Goal: Task Accomplishment & Management: Use online tool/utility

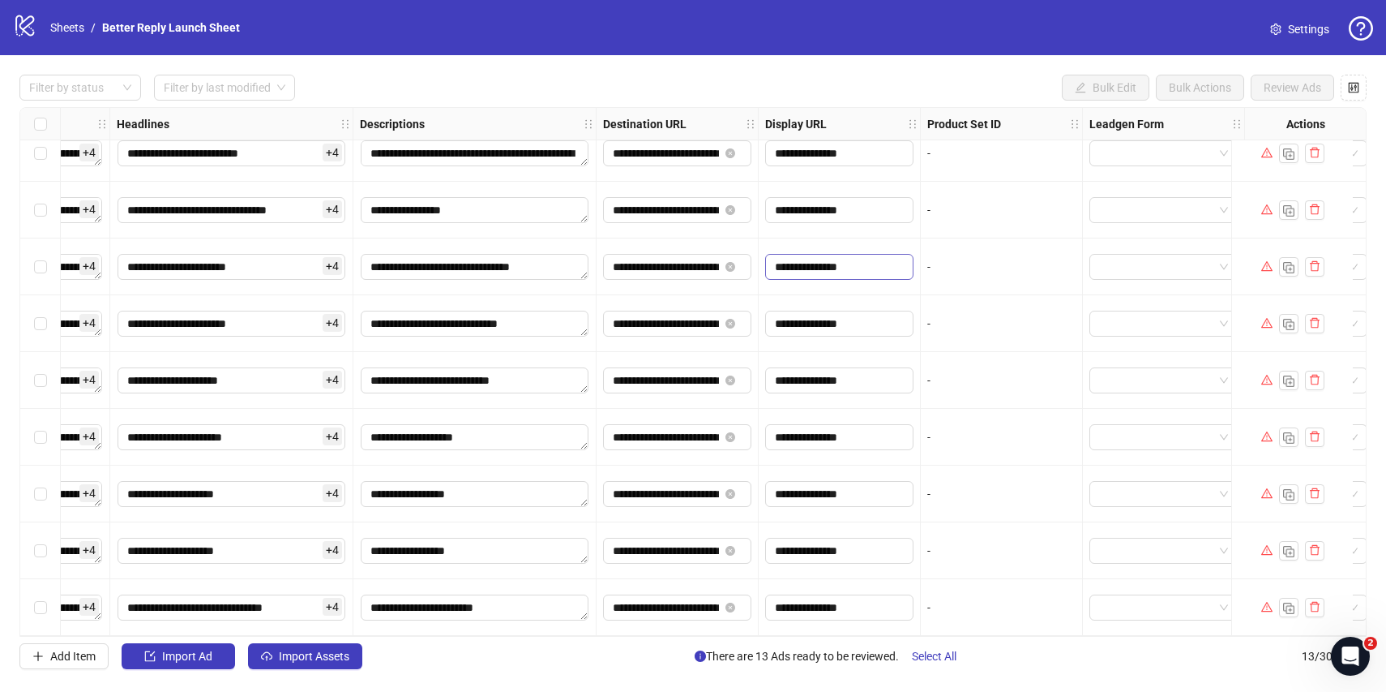
scroll to position [0, 1013]
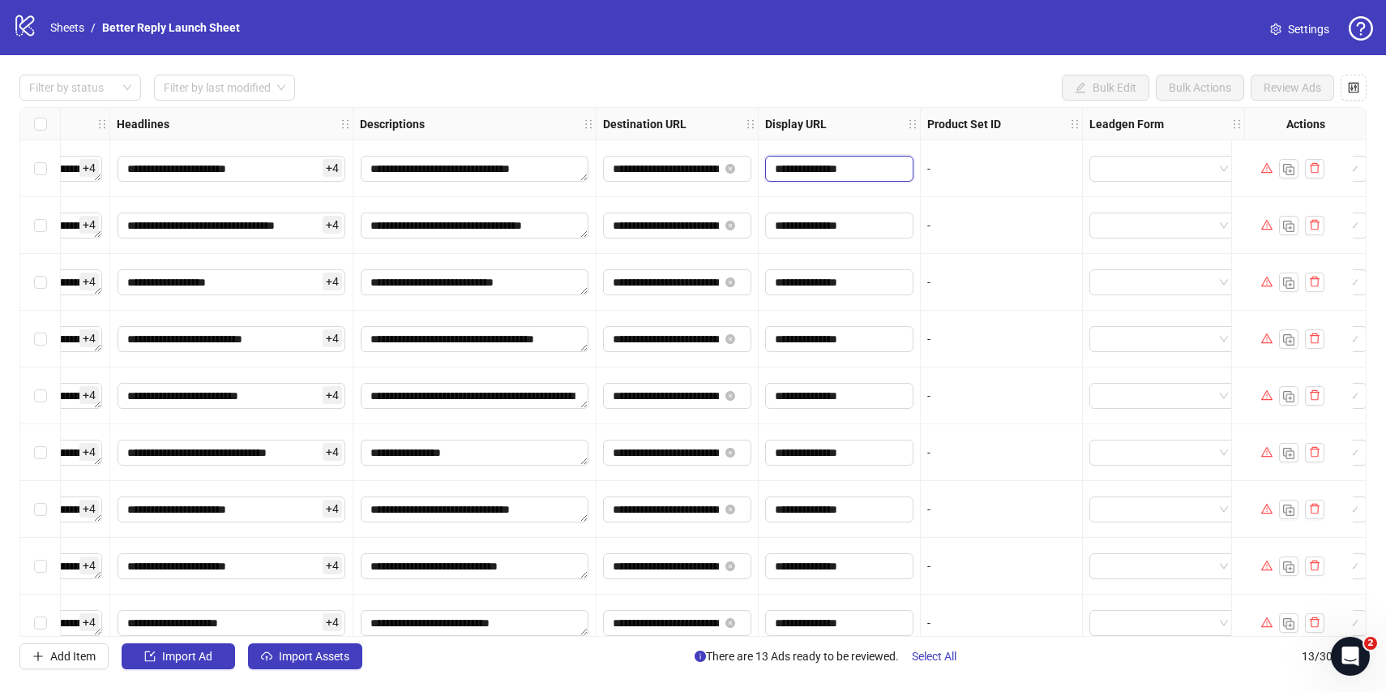
click at [861, 168] on input "**********" at bounding box center [838, 169] width 126 height 18
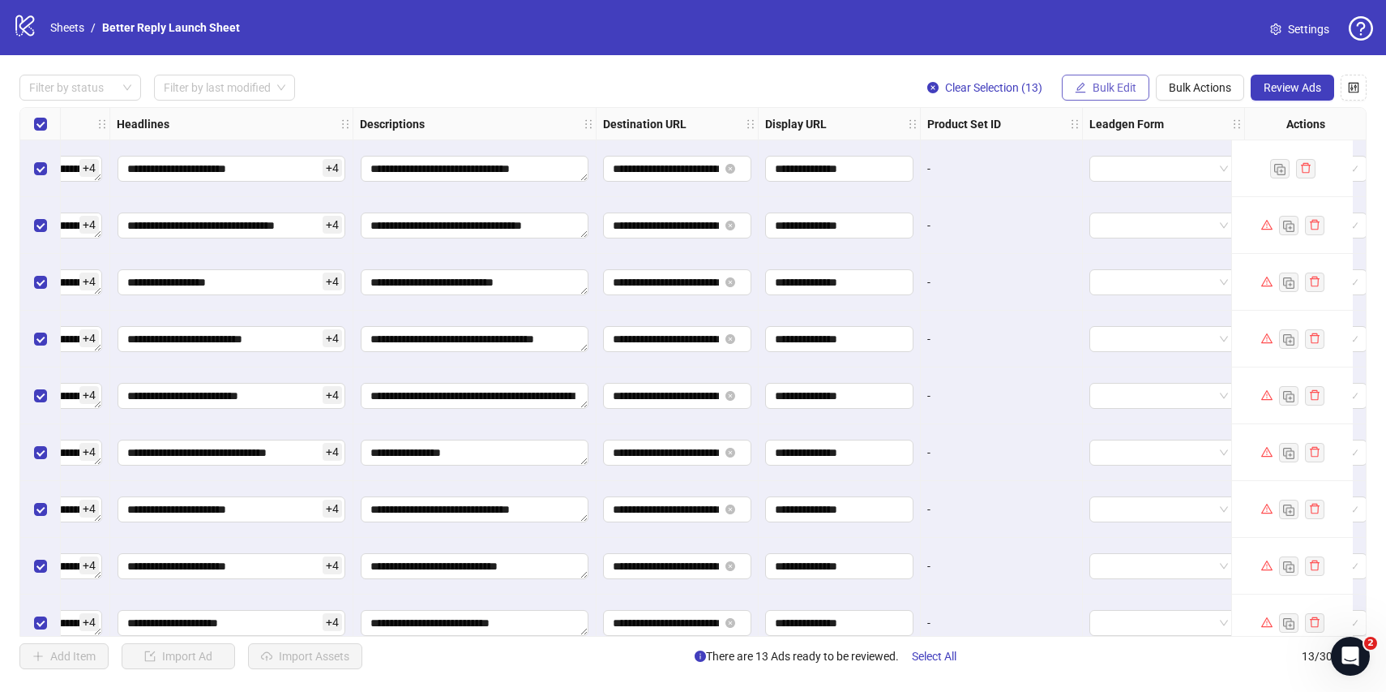
click at [1126, 93] on span "Bulk Edit" at bounding box center [1115, 87] width 44 height 13
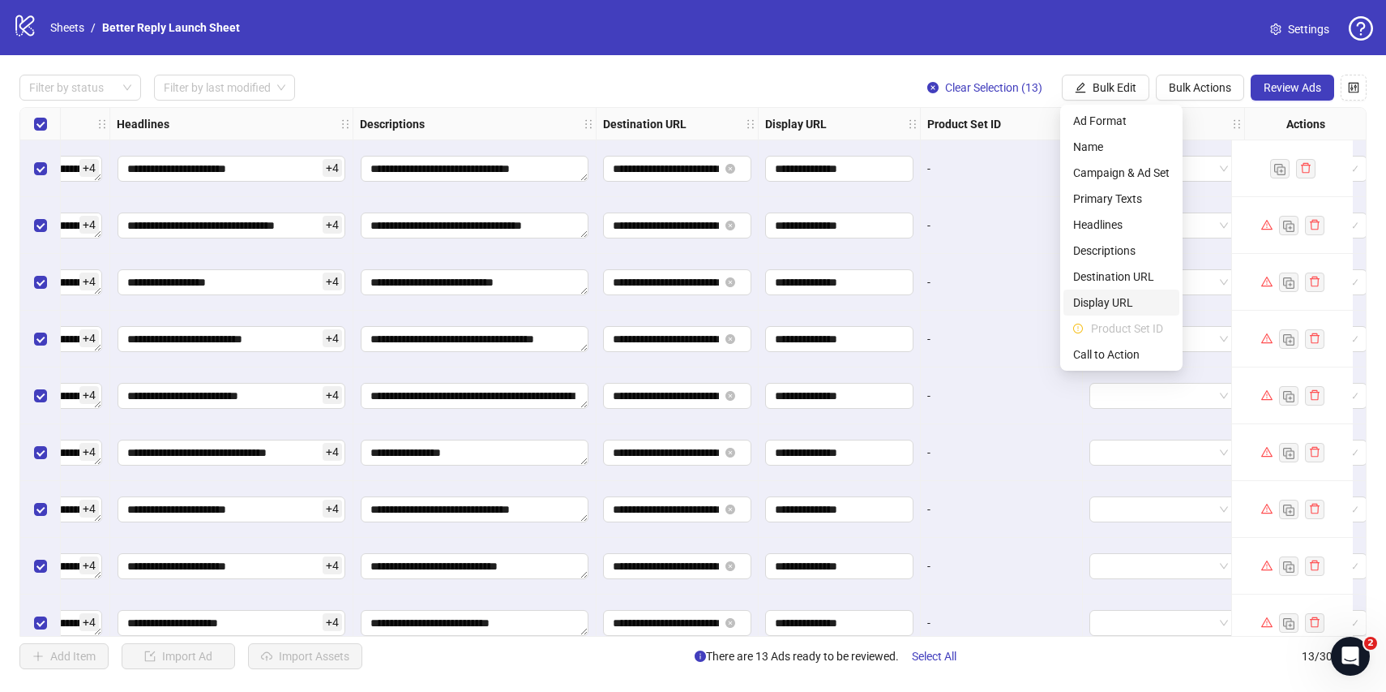
click at [1116, 302] on span "Display URL" at bounding box center [1122, 303] width 96 height 18
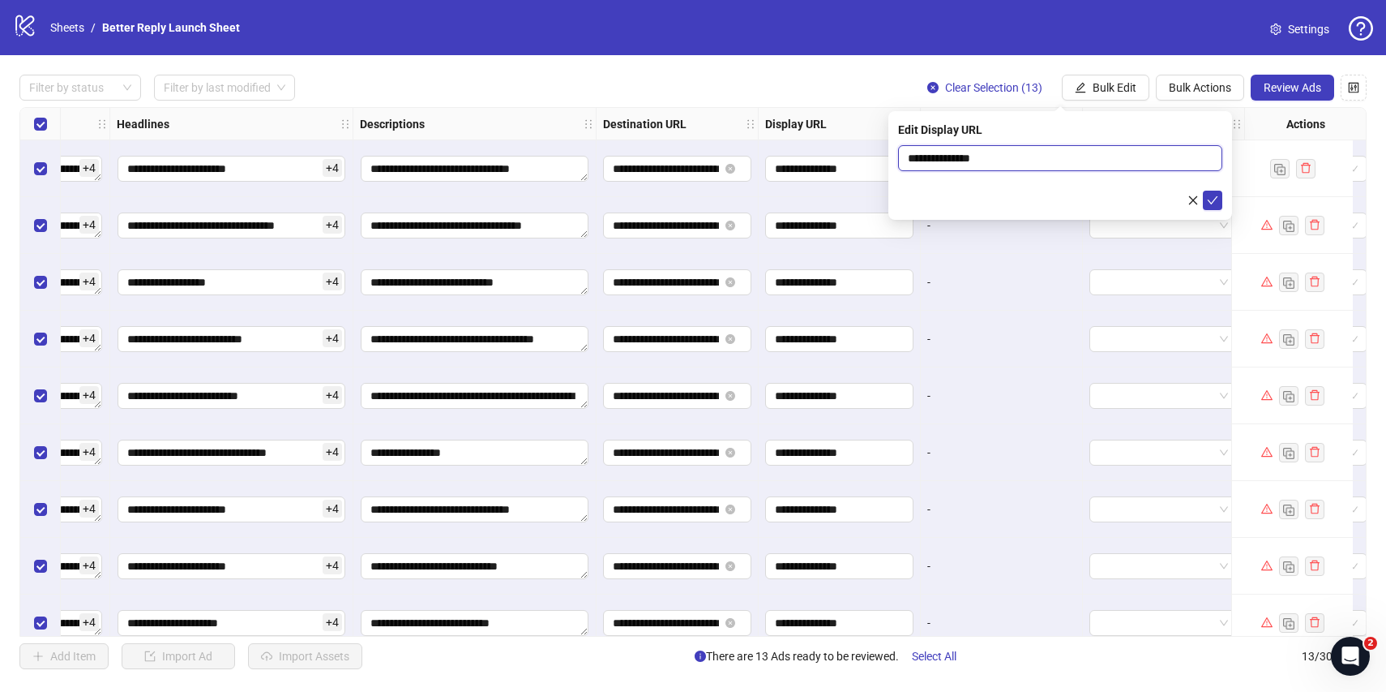
click at [1056, 156] on input "**********" at bounding box center [1060, 158] width 324 height 26
click at [970, 156] on input "**********" at bounding box center [1060, 158] width 324 height 26
type input "**********"
click at [1213, 198] on icon "check" at bounding box center [1212, 200] width 11 height 11
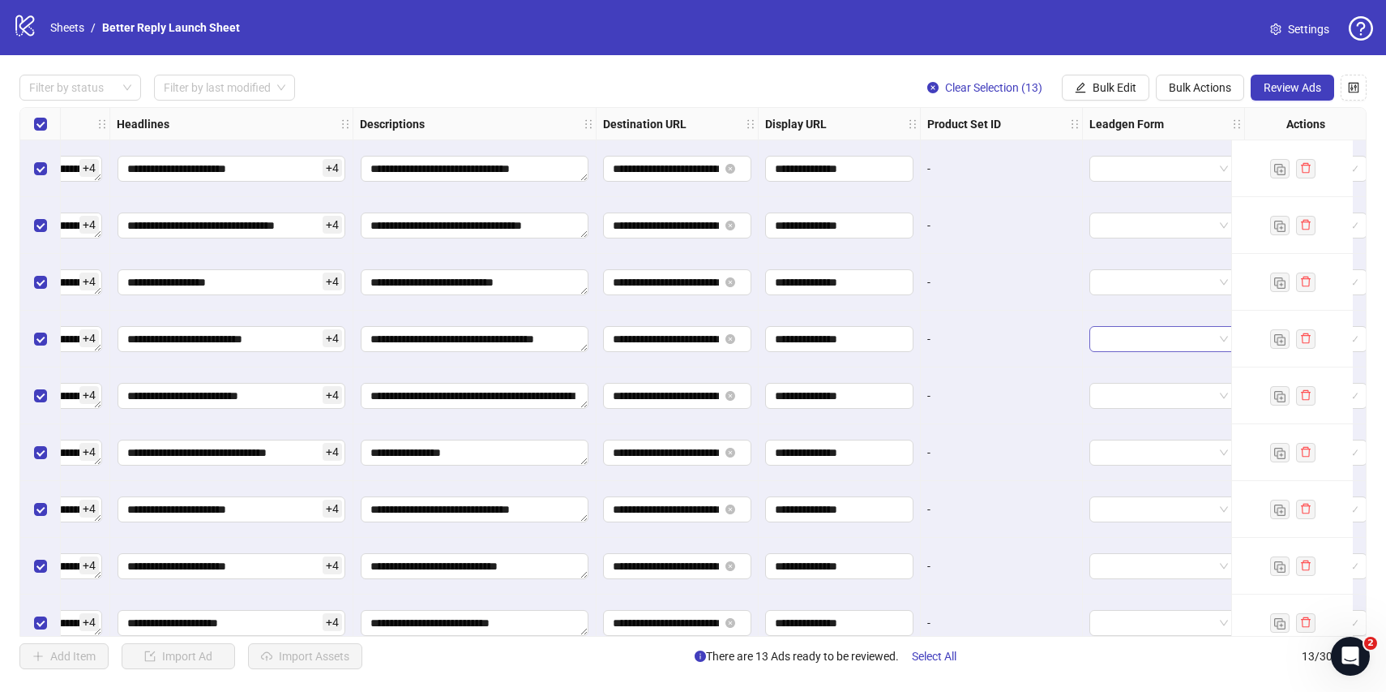
scroll to position [0, 1144]
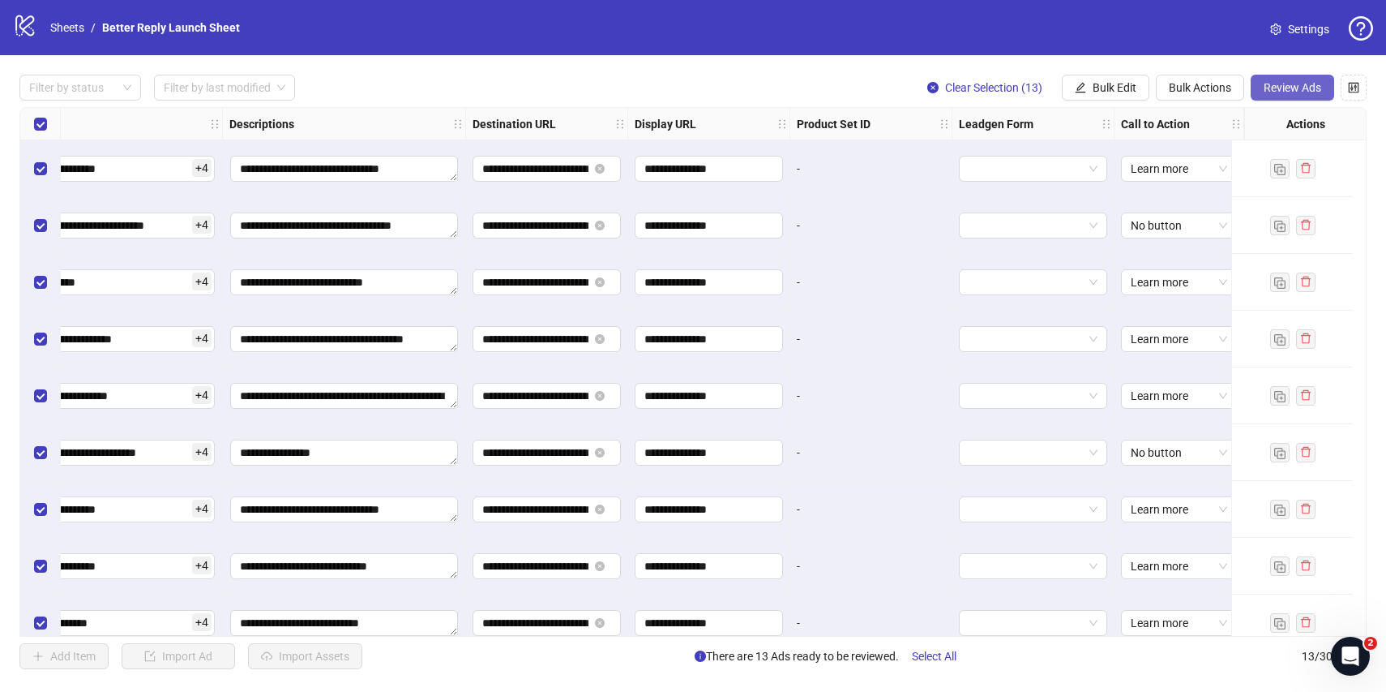
click at [1301, 96] on button "Review Ads" at bounding box center [1293, 88] width 84 height 26
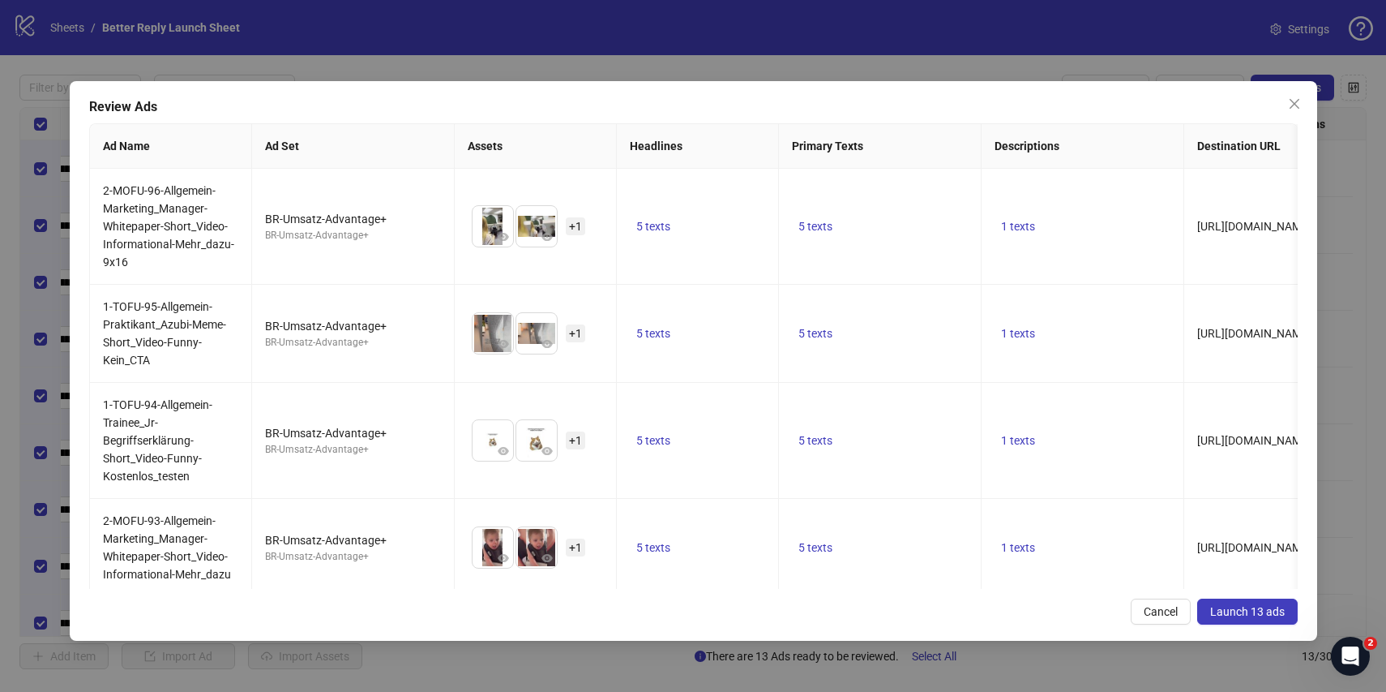
click at [1241, 606] on span "Launch 13 ads" at bounding box center [1248, 611] width 75 height 13
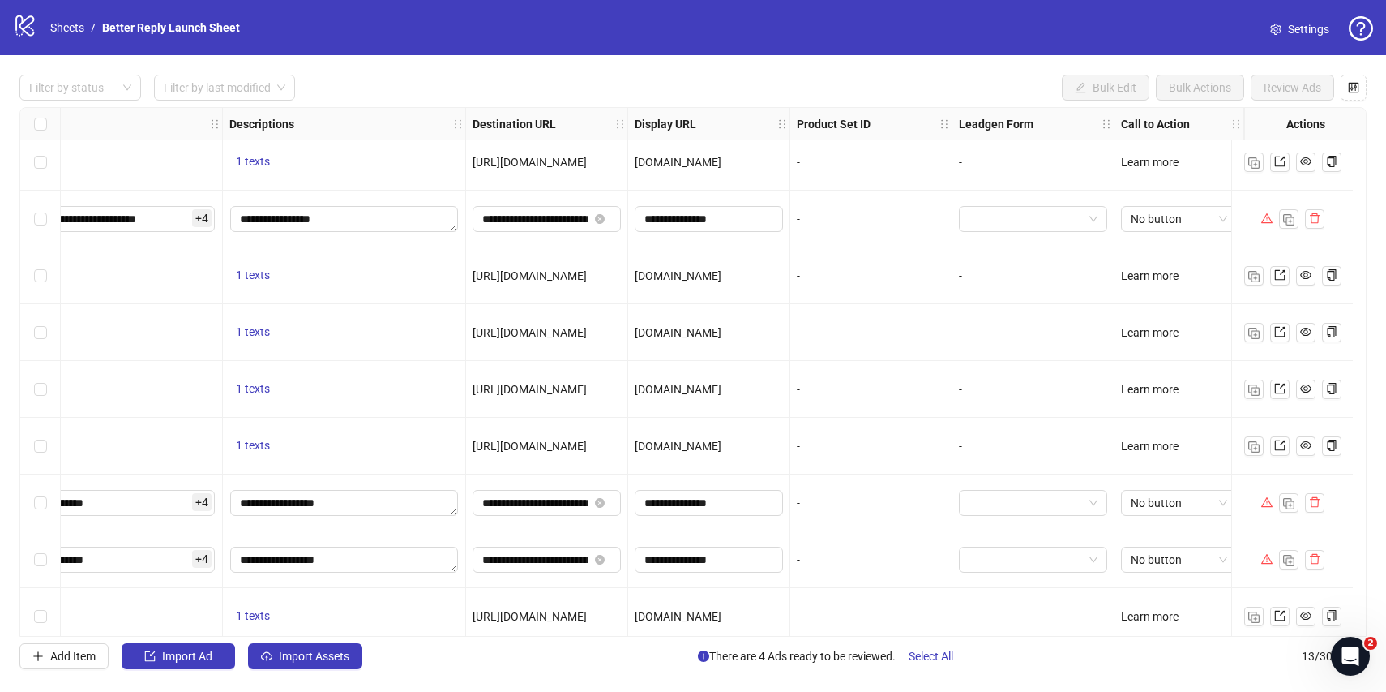
scroll to position [249, 1144]
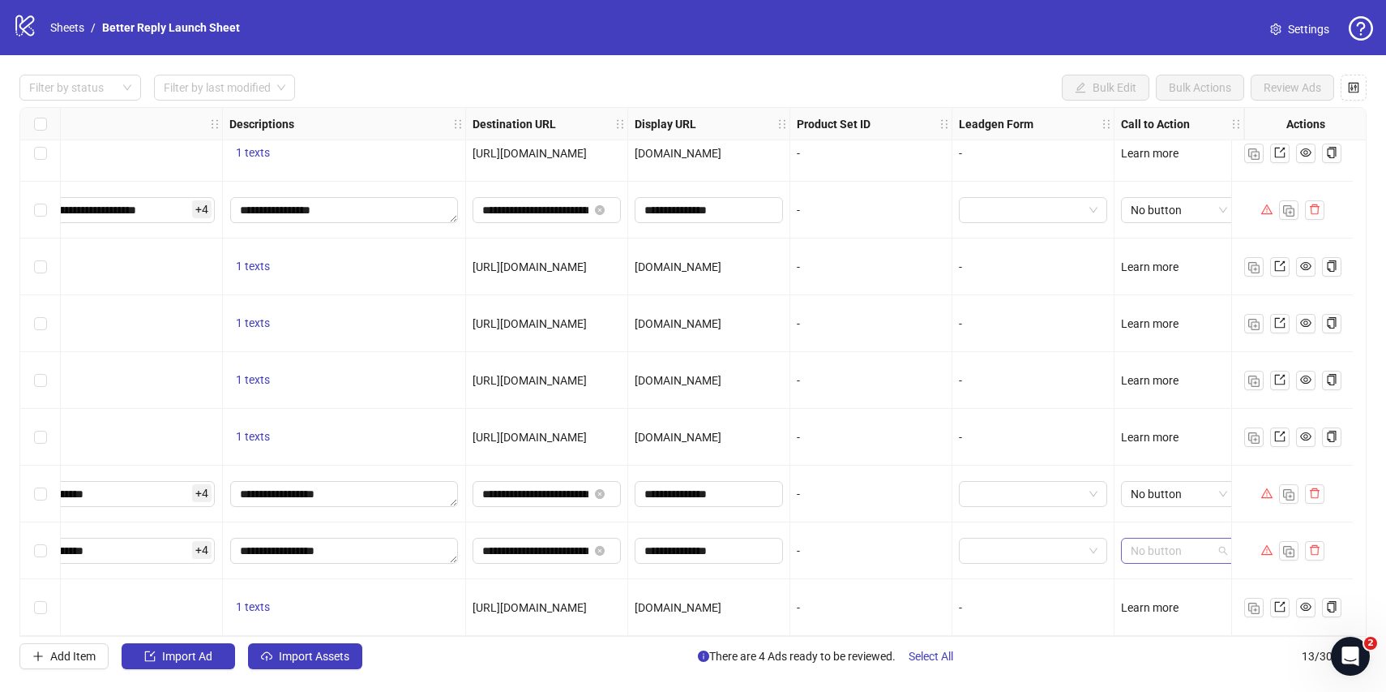
click at [1205, 538] on span "No button" at bounding box center [1179, 550] width 96 height 24
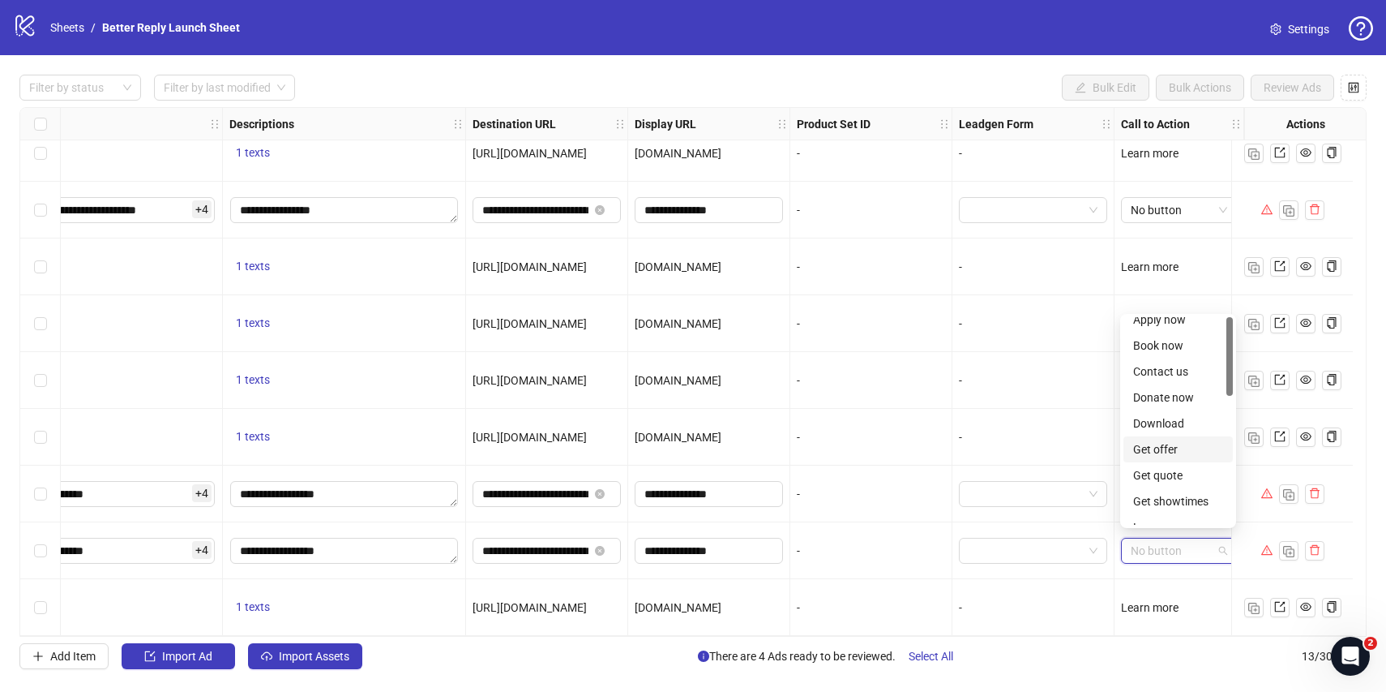
scroll to position [0, 0]
click at [1200, 162] on div "Learn more" at bounding box center [1180, 153] width 130 height 57
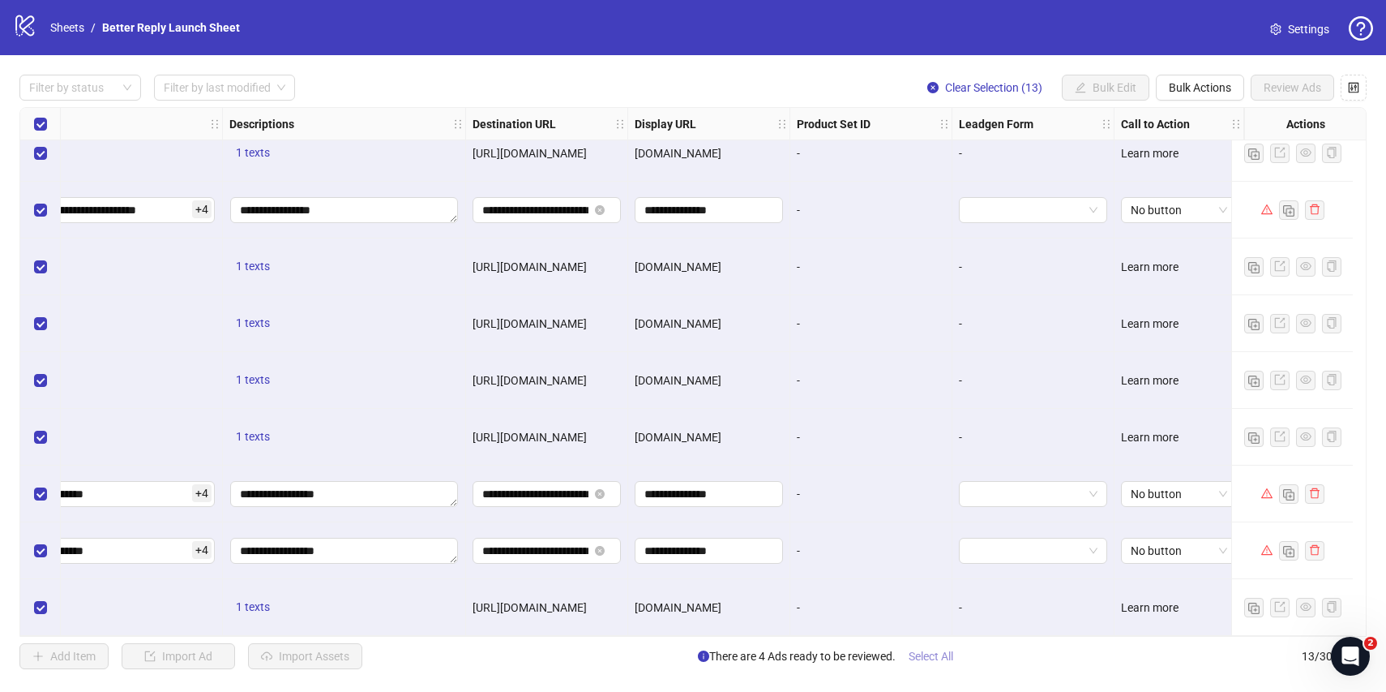
click at [936, 660] on span "Select All" at bounding box center [931, 655] width 45 height 13
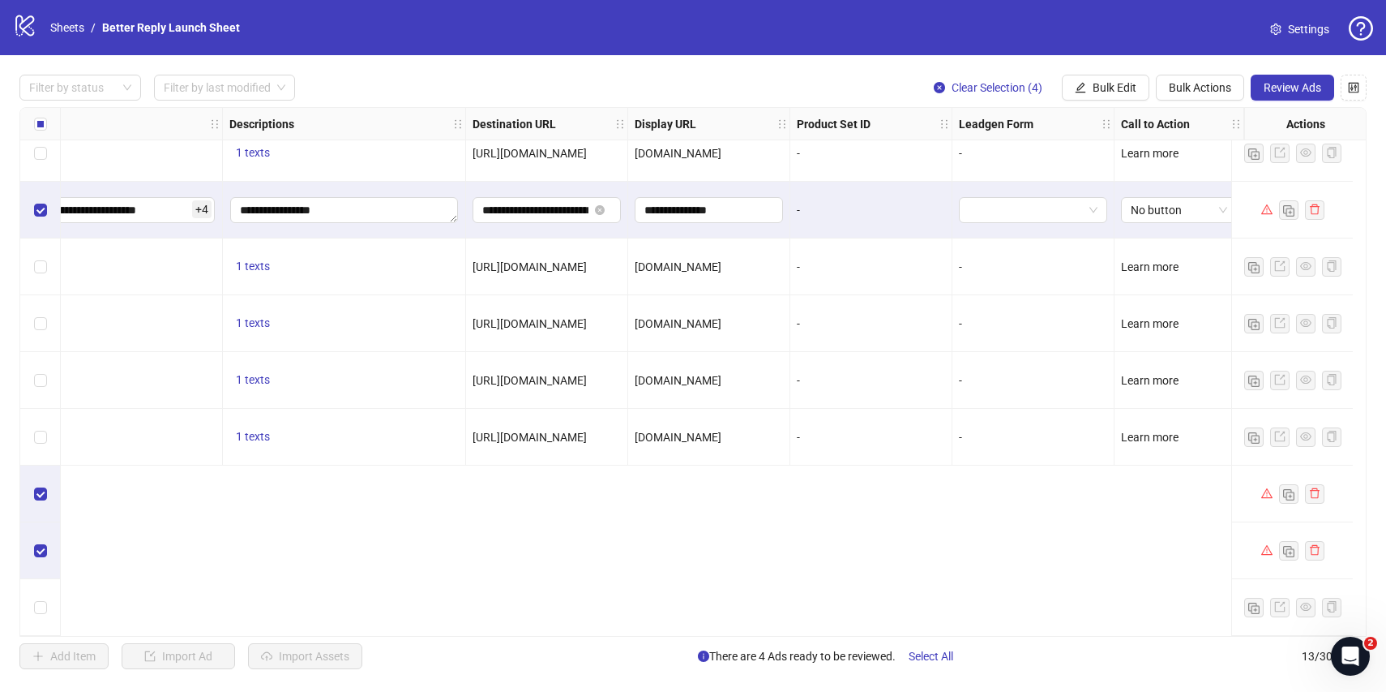
scroll to position [0, 1144]
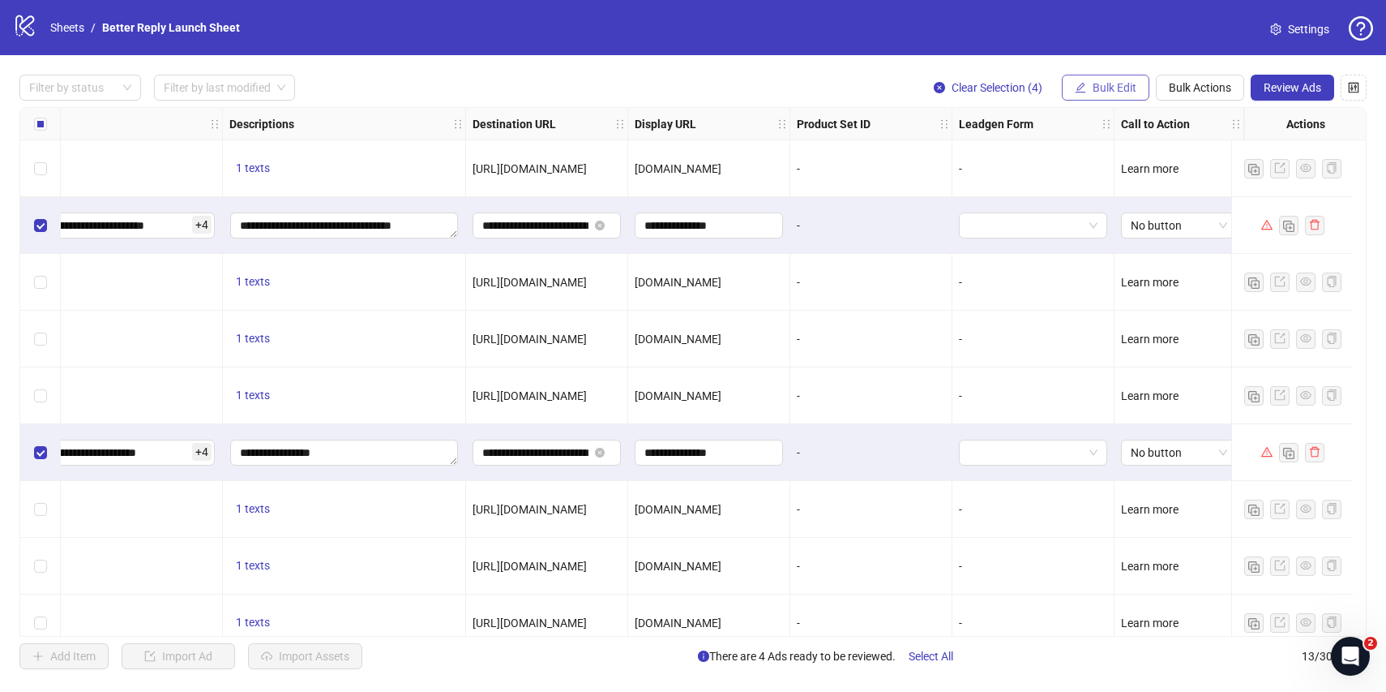
click at [1106, 84] on span "Bulk Edit" at bounding box center [1115, 87] width 44 height 13
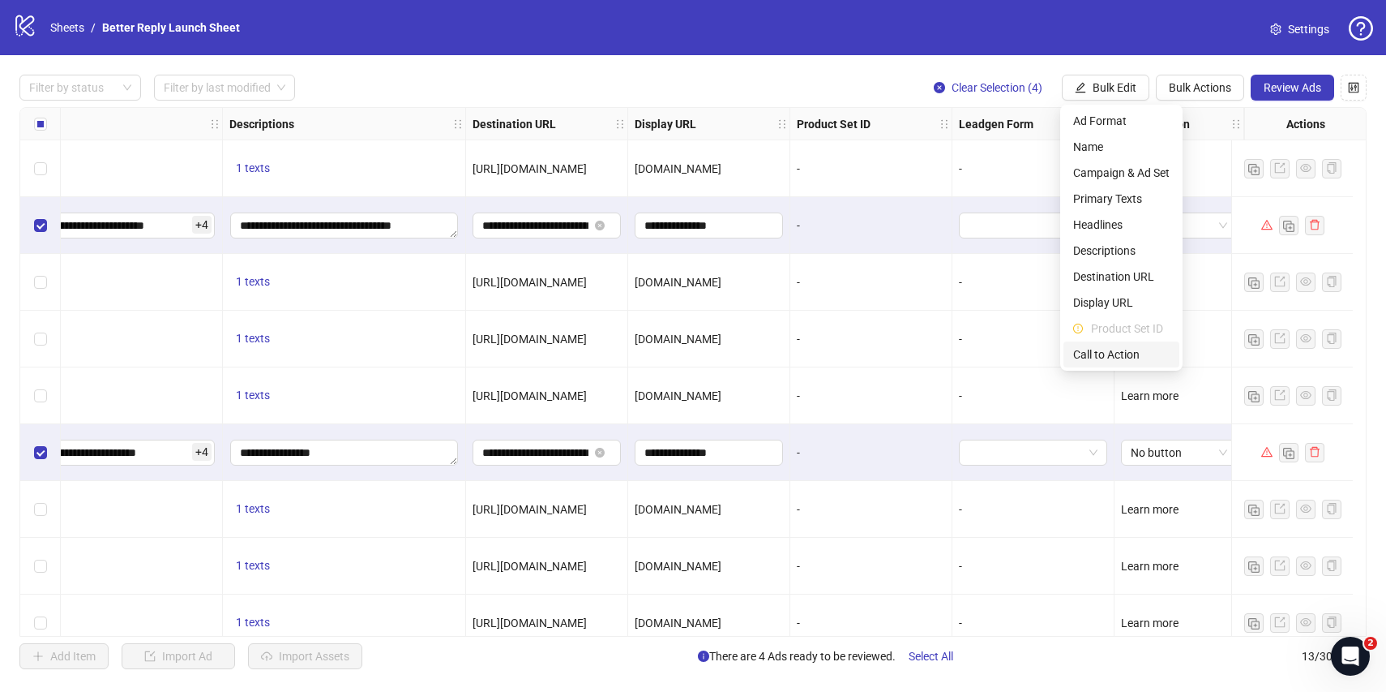
click at [1098, 348] on span "Call to Action" at bounding box center [1122, 354] width 96 height 18
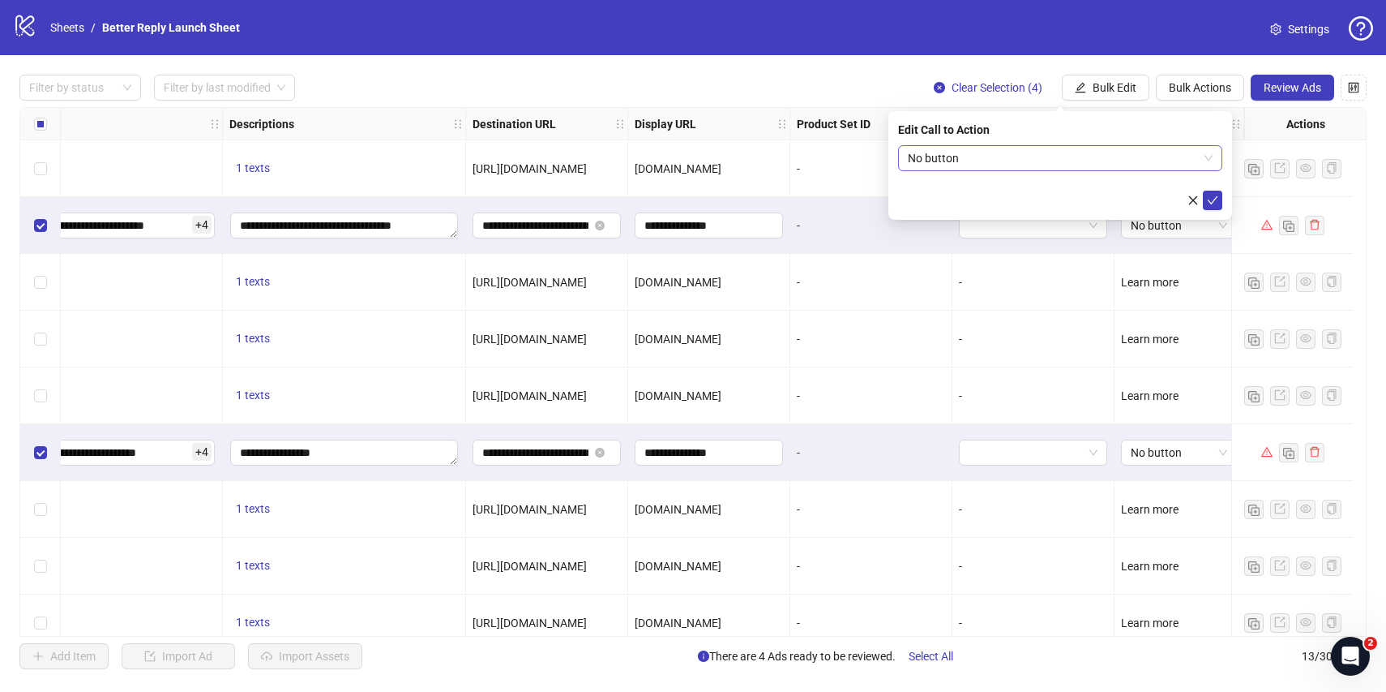
click at [1009, 160] on span "No button" at bounding box center [1060, 158] width 305 height 24
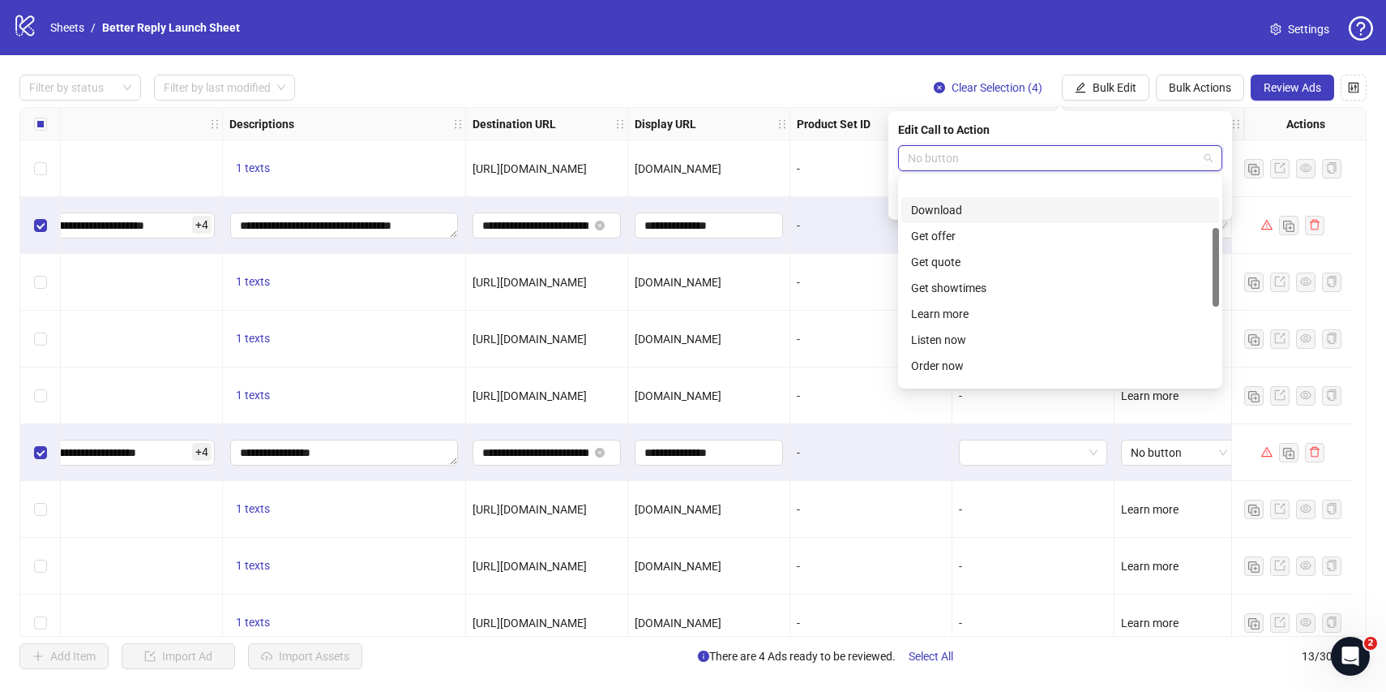
scroll to position [131, 0]
click at [962, 288] on div "Learn more" at bounding box center [1060, 294] width 298 height 18
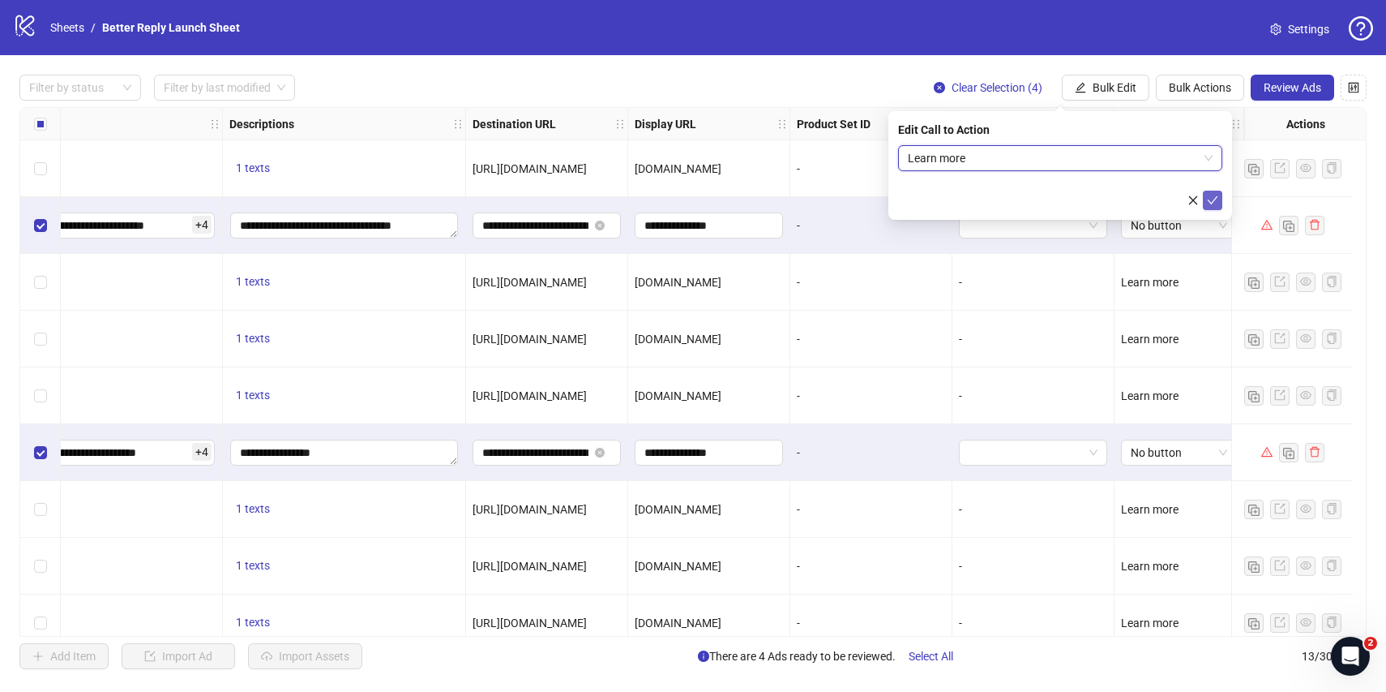
click at [1215, 200] on icon "check" at bounding box center [1212, 200] width 11 height 11
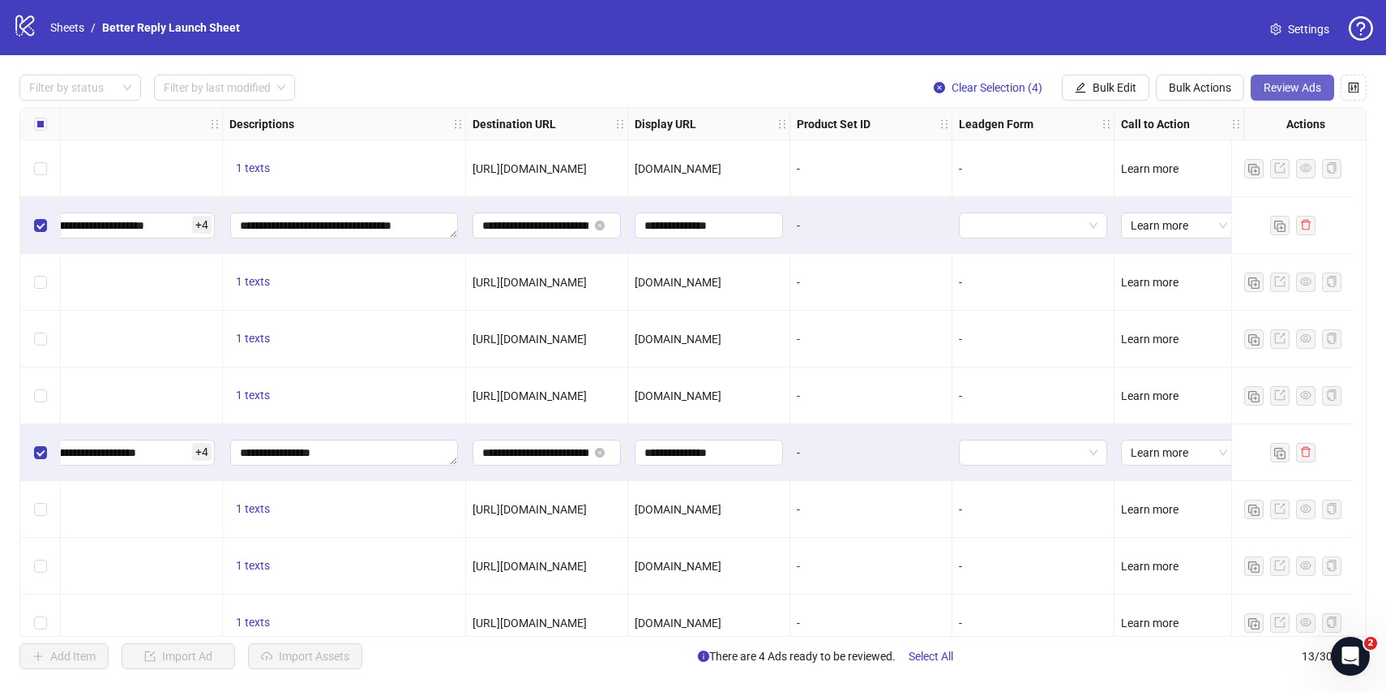
click at [1296, 88] on span "Review Ads" at bounding box center [1293, 87] width 58 height 13
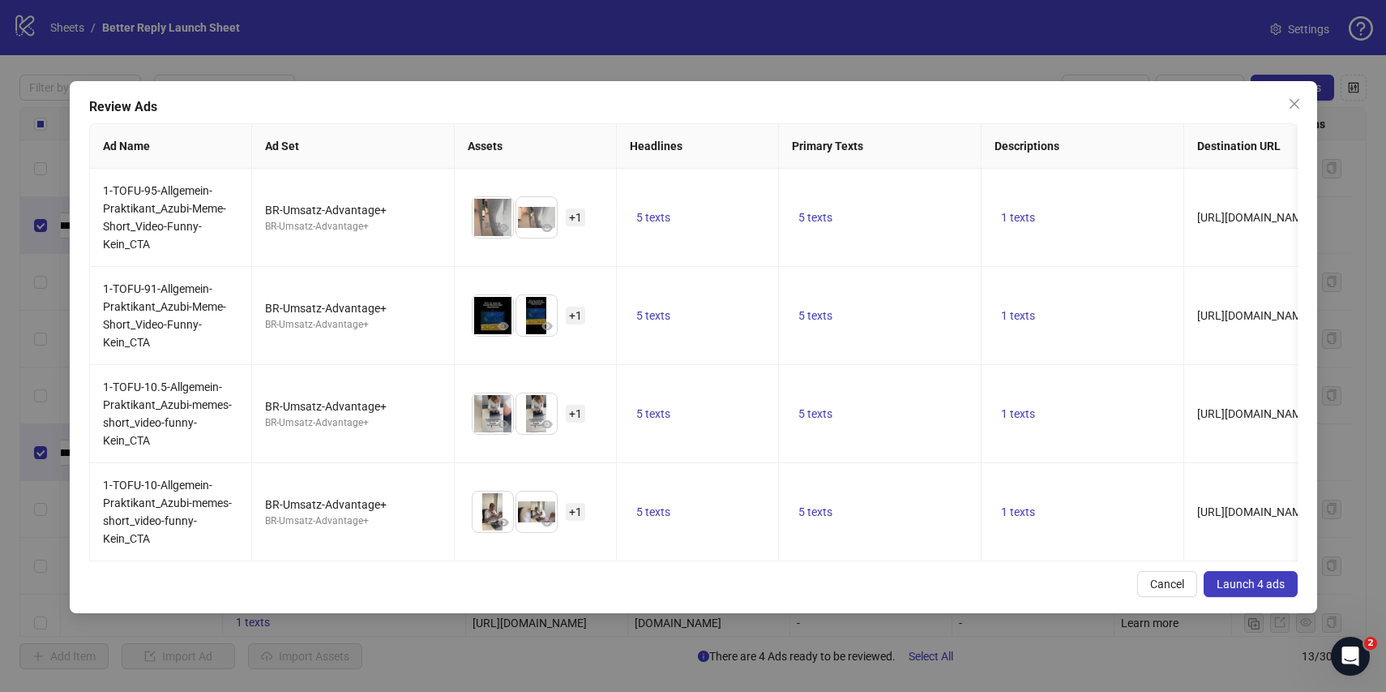
click at [1271, 587] on span "Launch 4 ads" at bounding box center [1251, 583] width 68 height 13
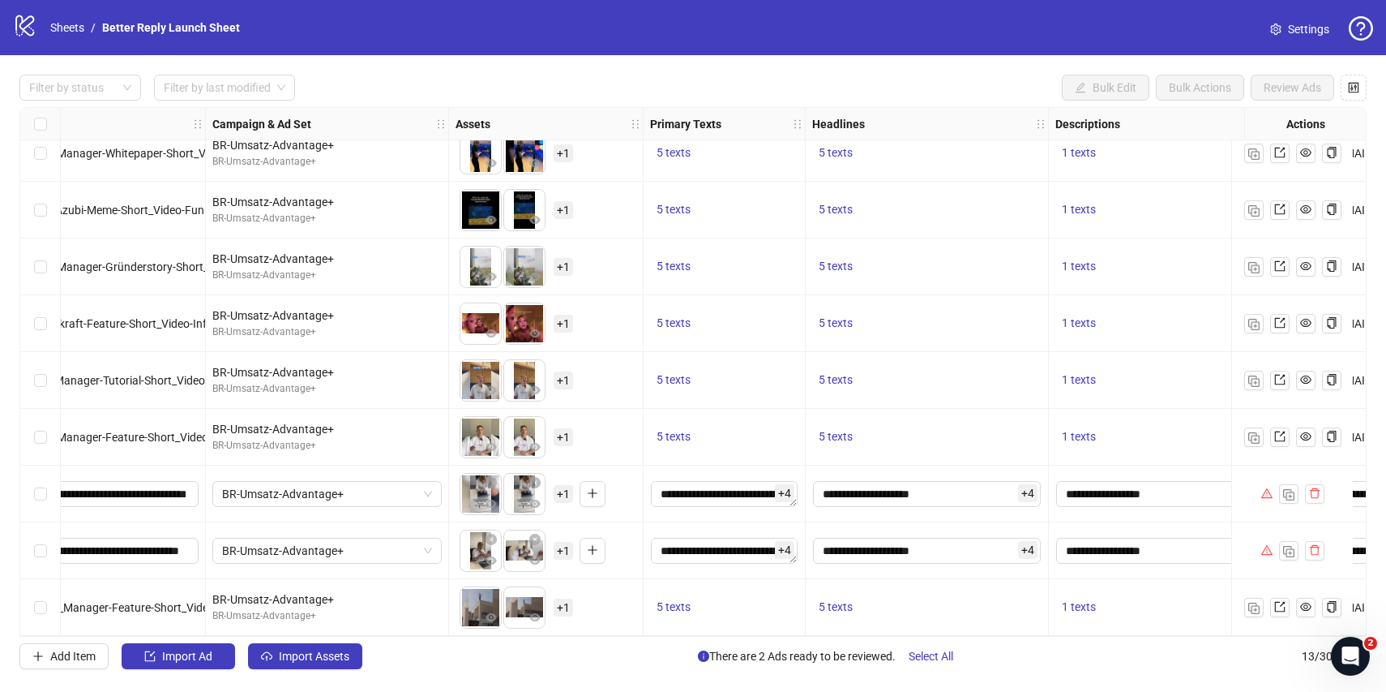
scroll to position [249, 0]
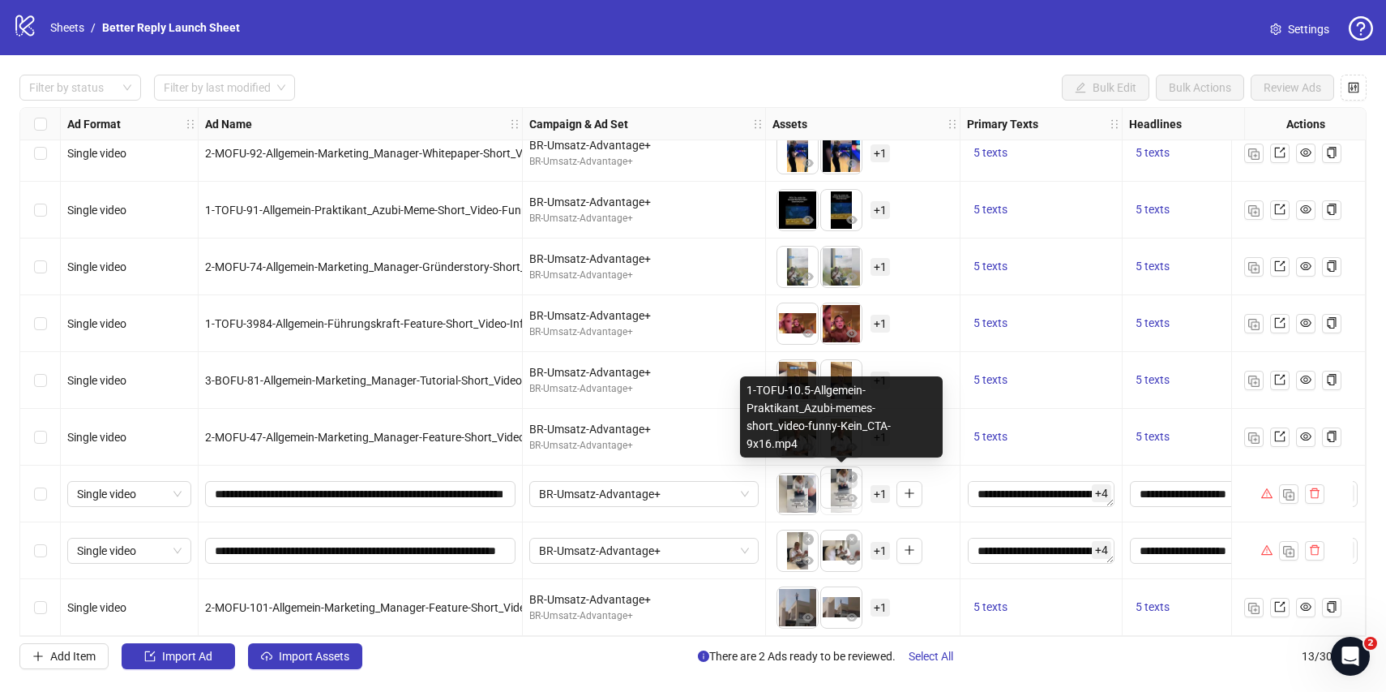
click at [835, 490] on body "logo/logo-mobile Sheets / Better Reply Launch Sheet Settings Filter by status F…" at bounding box center [693, 346] width 1386 height 692
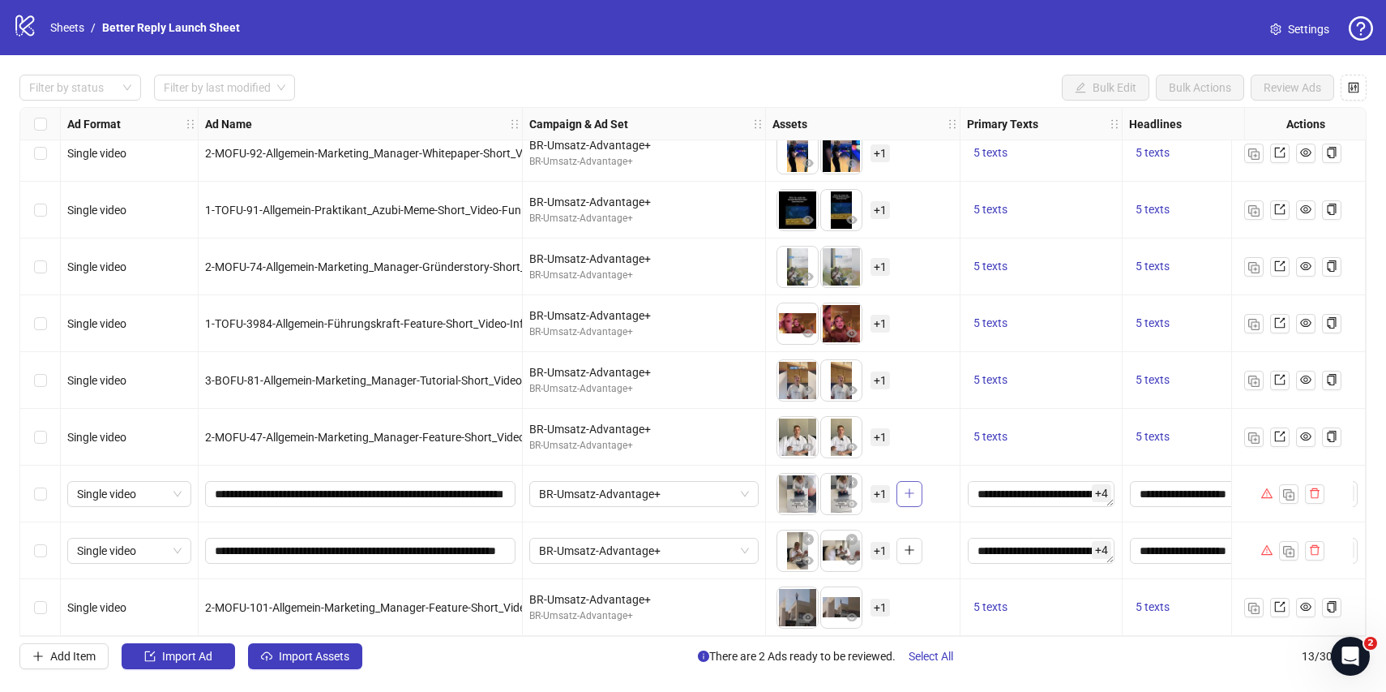
click at [911, 490] on icon "plus" at bounding box center [909, 492] width 11 height 11
click at [938, 652] on span "Select All" at bounding box center [931, 655] width 45 height 13
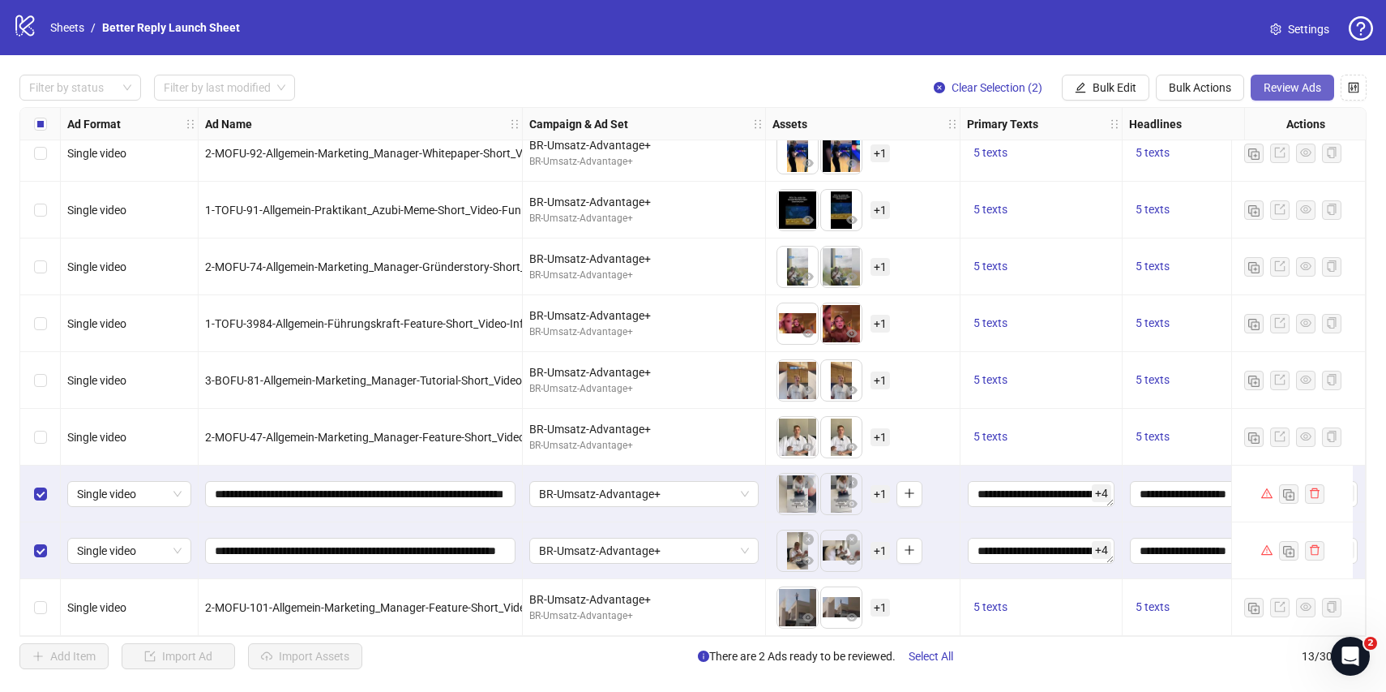
click at [1271, 81] on span "Review Ads" at bounding box center [1293, 87] width 58 height 13
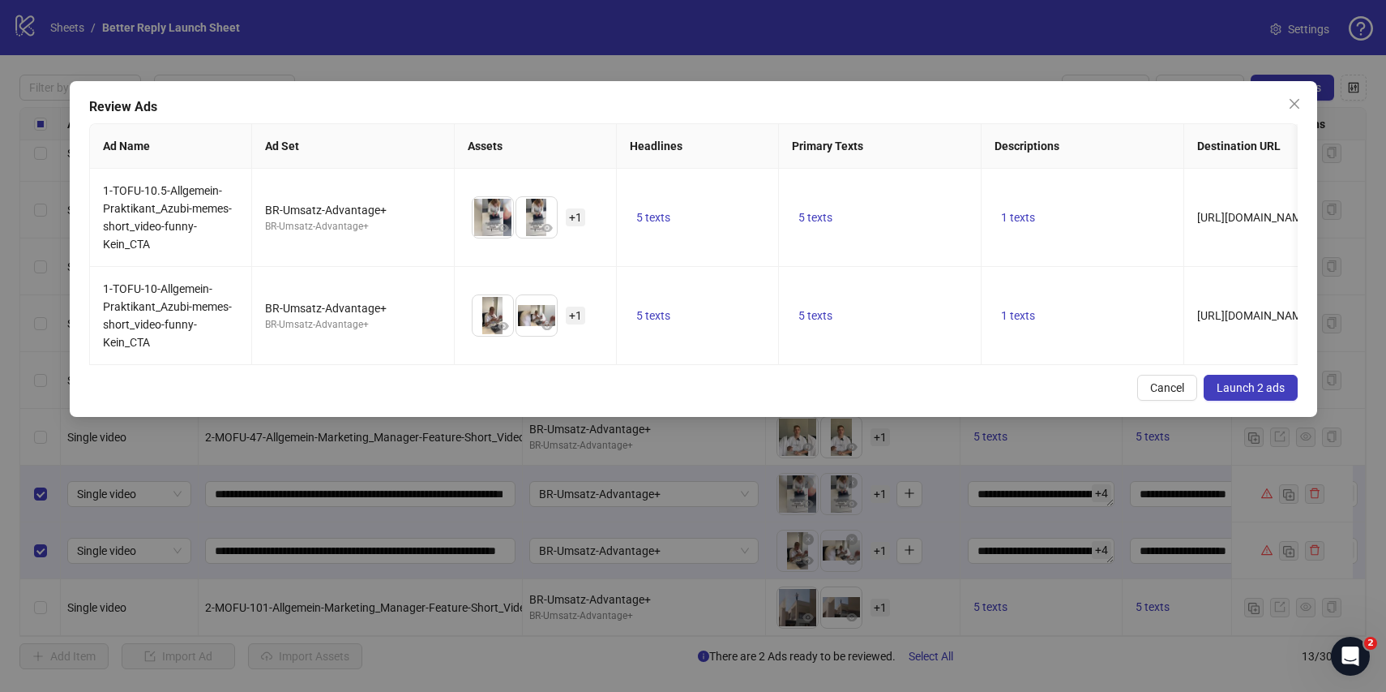
click at [1258, 394] on button "Launch 2 ads" at bounding box center [1251, 388] width 94 height 26
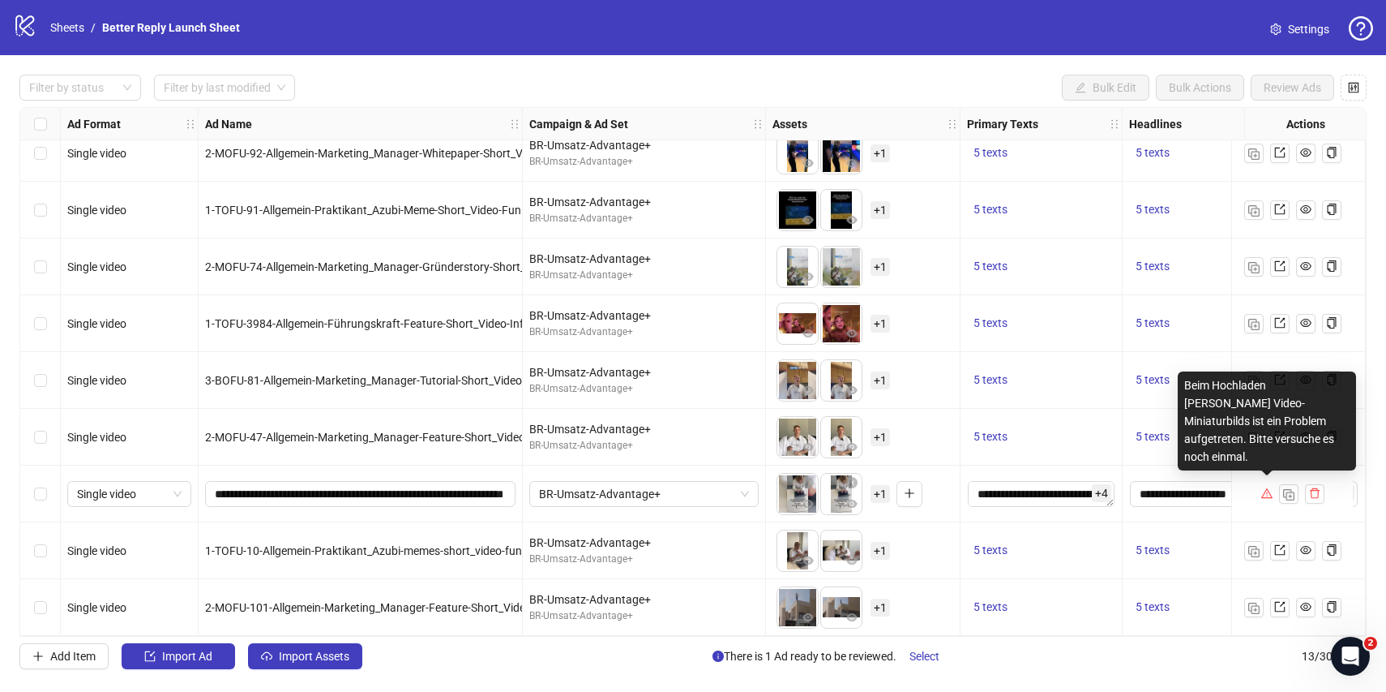
click at [1266, 489] on icon "warning" at bounding box center [1266, 493] width 11 height 10
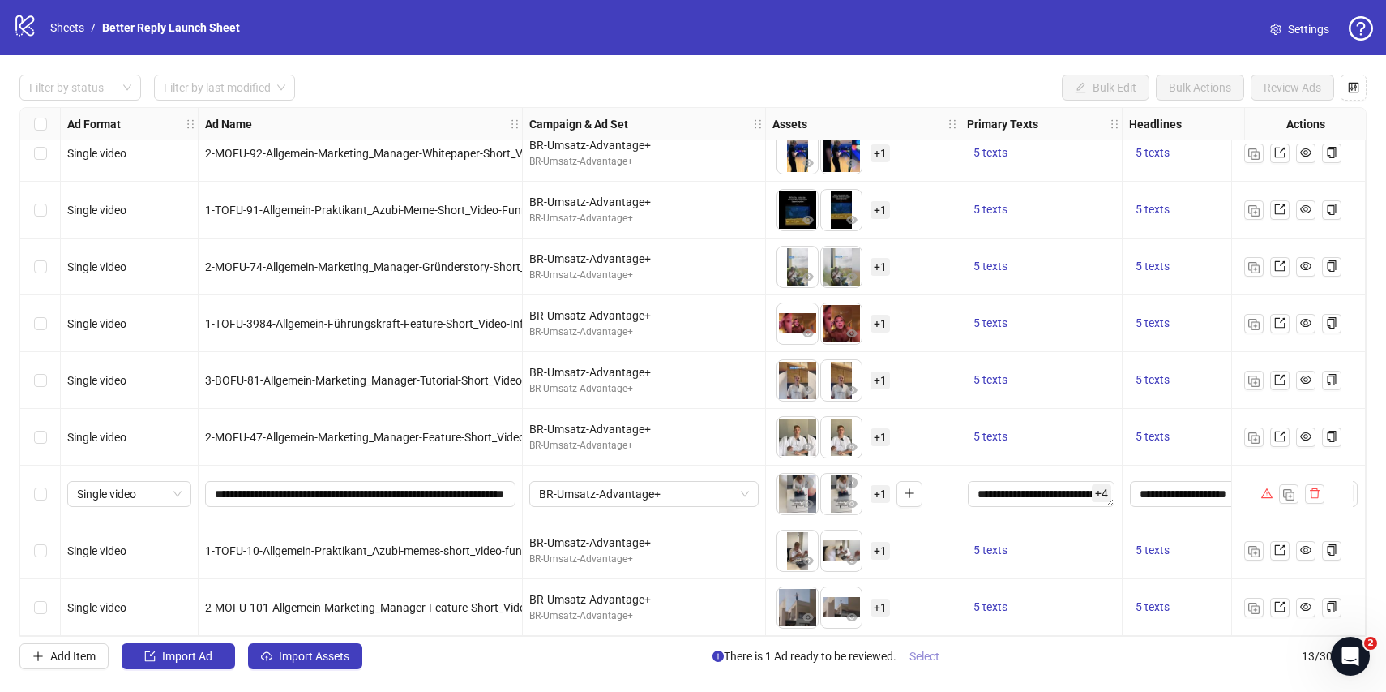
click at [929, 657] on span "Select" at bounding box center [925, 655] width 30 height 13
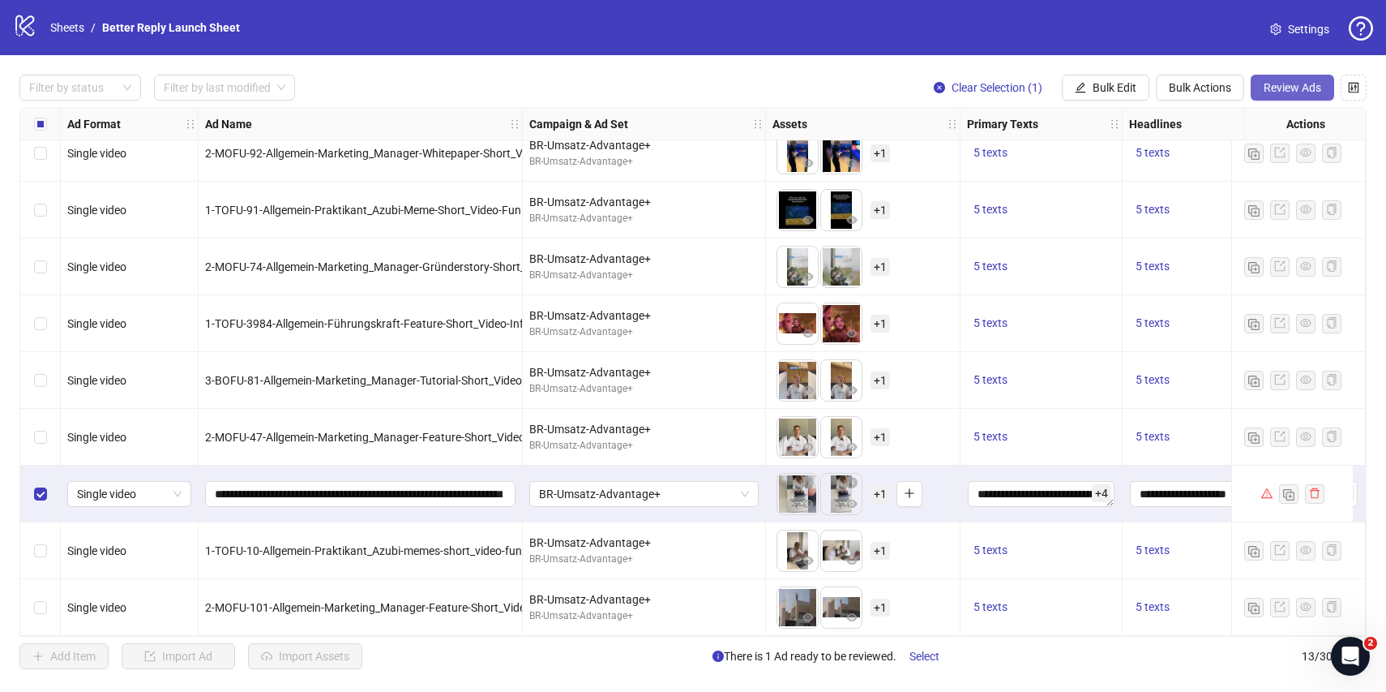
click at [1299, 89] on span "Review Ads" at bounding box center [1293, 87] width 58 height 13
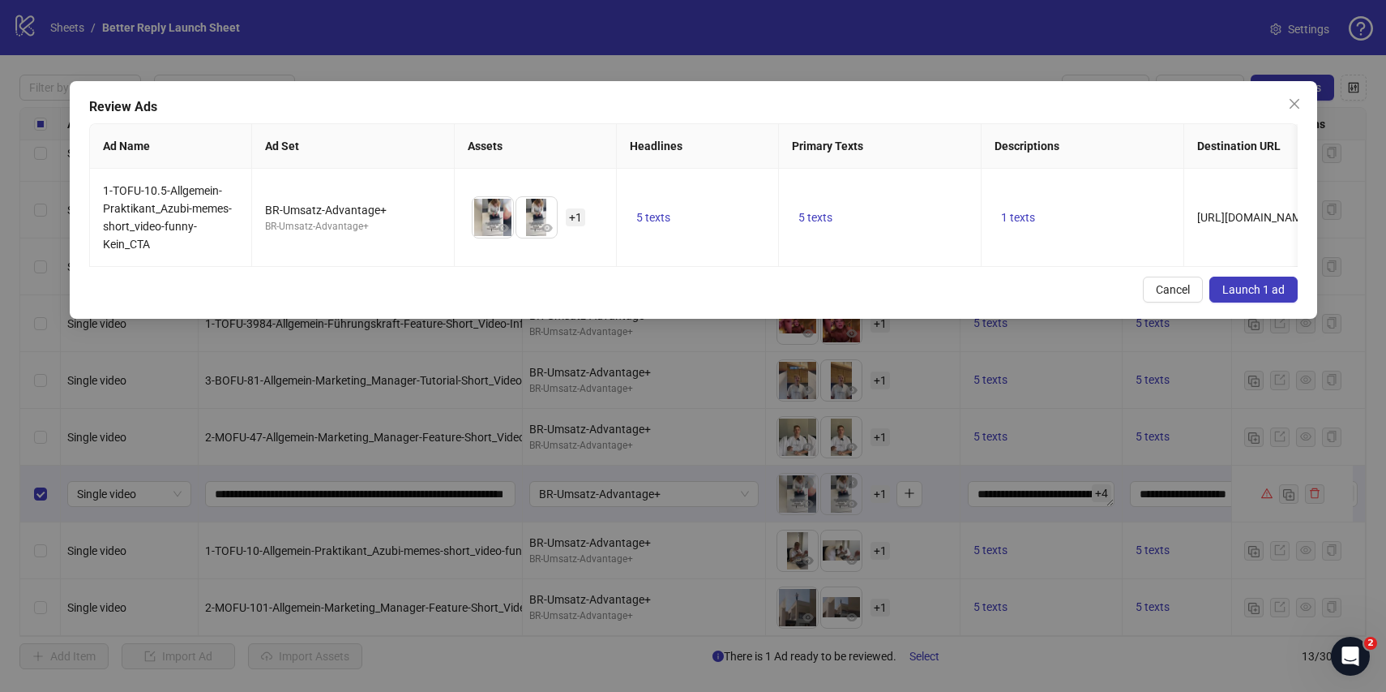
click at [1223, 284] on span "Launch 1 ad" at bounding box center [1254, 289] width 62 height 13
